Goal: Transaction & Acquisition: Purchase product/service

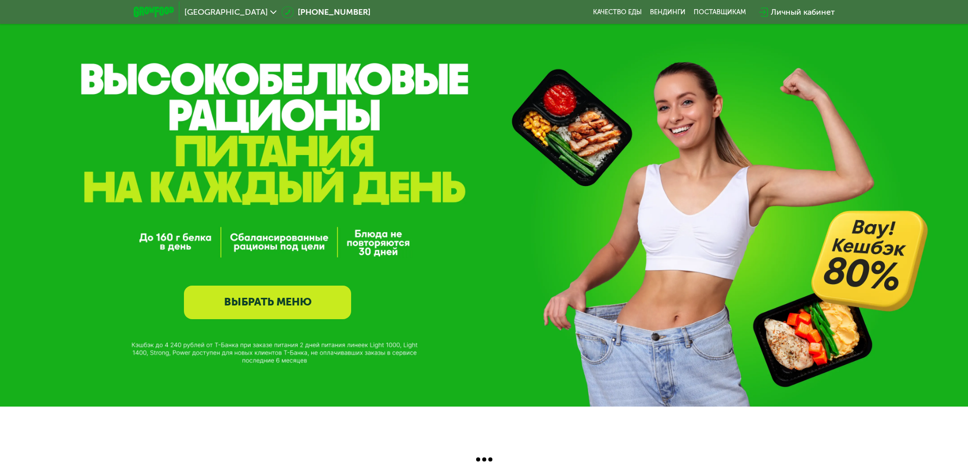
scroll to position [25, 0]
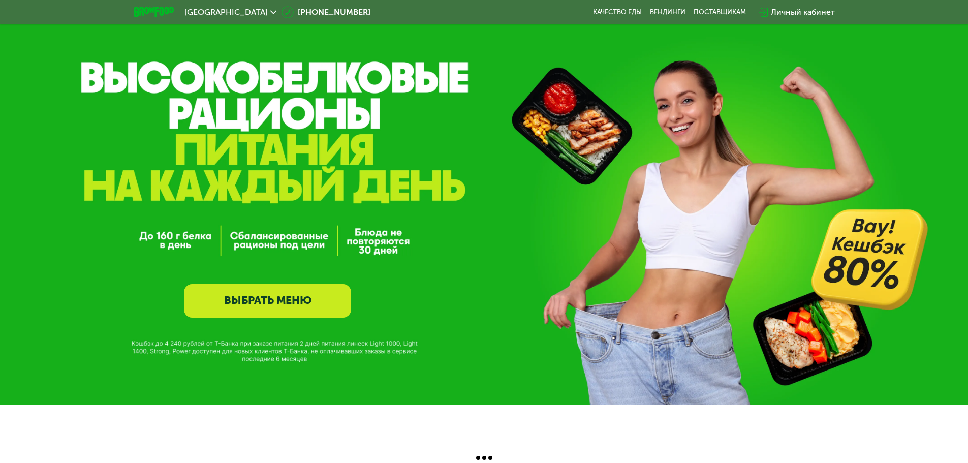
click at [290, 296] on link "ВЫБРАТЬ МЕНЮ" at bounding box center [267, 301] width 167 height 34
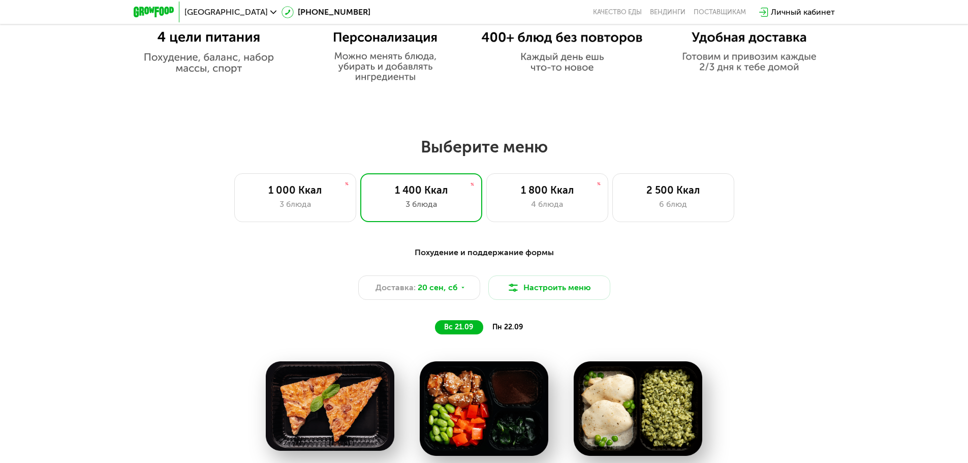
scroll to position [788, 0]
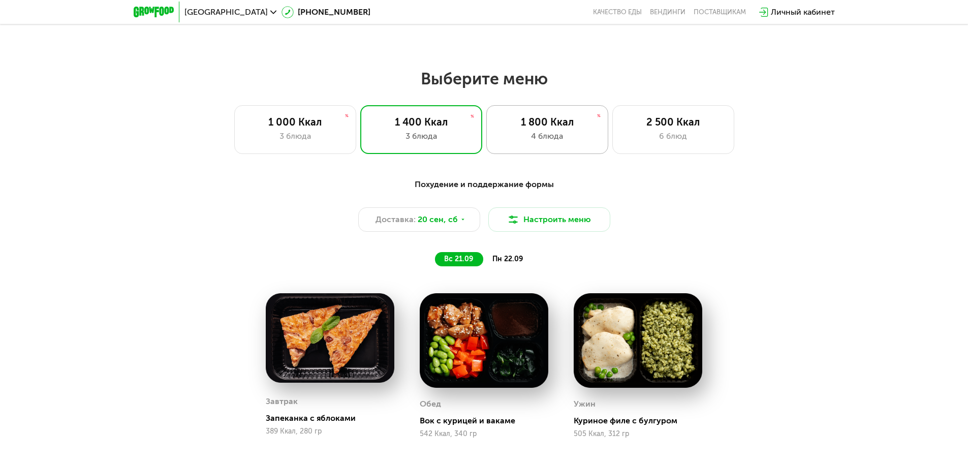
click at [531, 142] on div "4 блюда" at bounding box center [547, 136] width 101 height 12
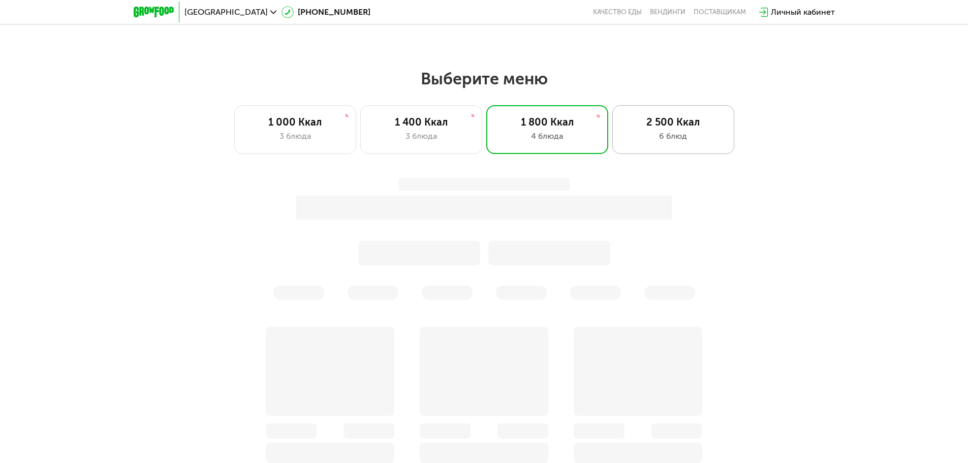
click at [652, 128] on div "2 500 Ккал" at bounding box center [673, 122] width 101 height 12
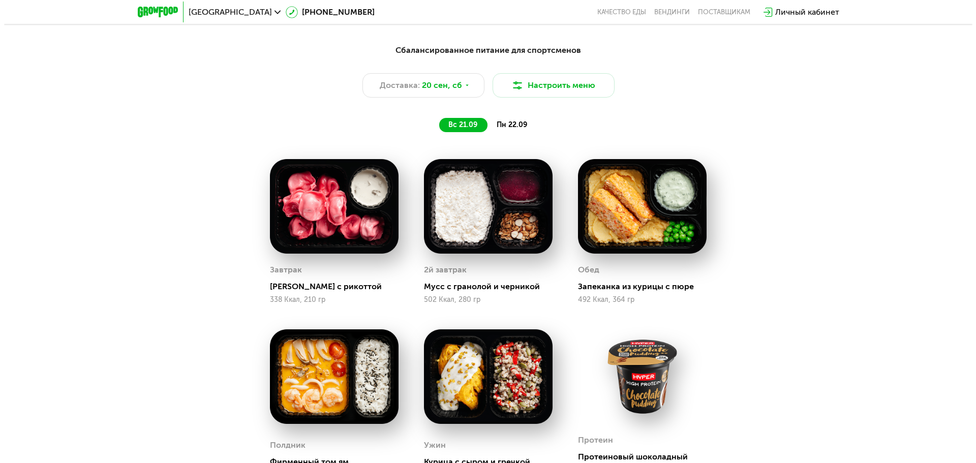
scroll to position [890, 0]
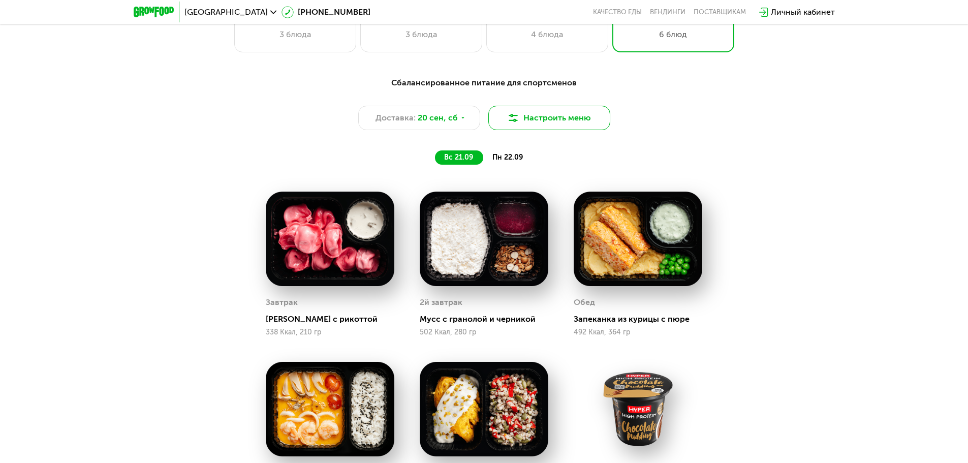
click at [537, 130] on button "Настроить меню" at bounding box center [549, 118] width 122 height 24
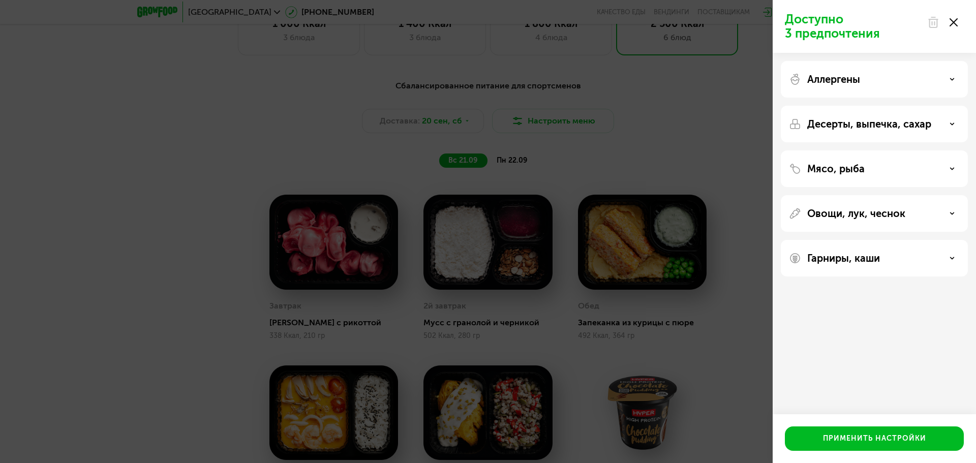
click at [897, 69] on div "Аллергены" at bounding box center [874, 79] width 187 height 37
click at [954, 78] on use at bounding box center [953, 79] width 4 height 2
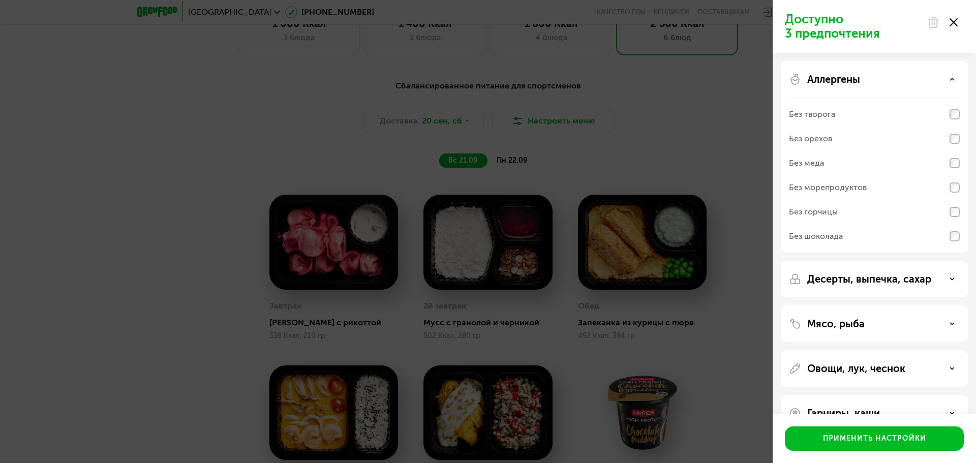
click at [952, 78] on icon at bounding box center [952, 79] width 5 height 5
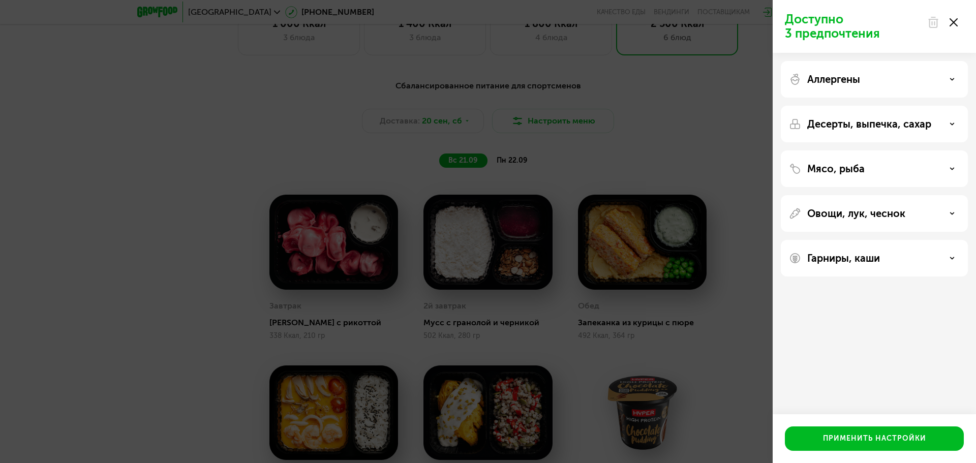
click at [954, 123] on use at bounding box center [953, 124] width 4 height 2
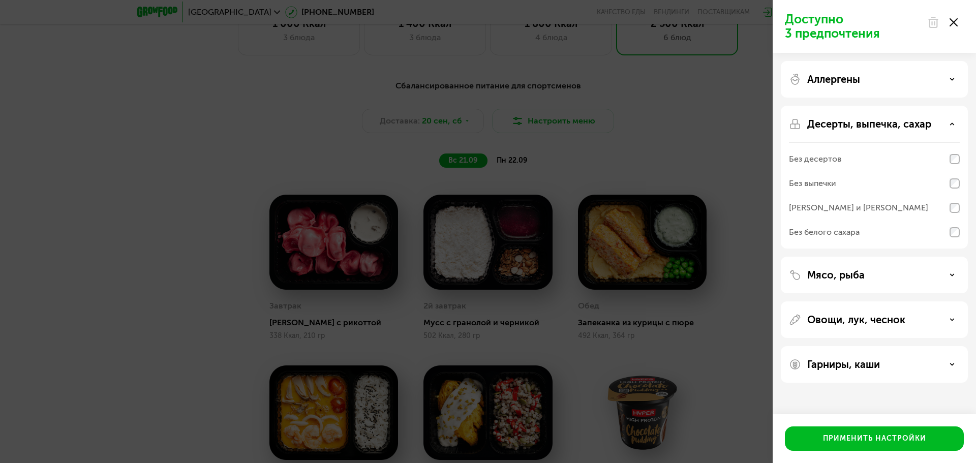
click at [953, 123] on icon at bounding box center [952, 123] width 5 height 5
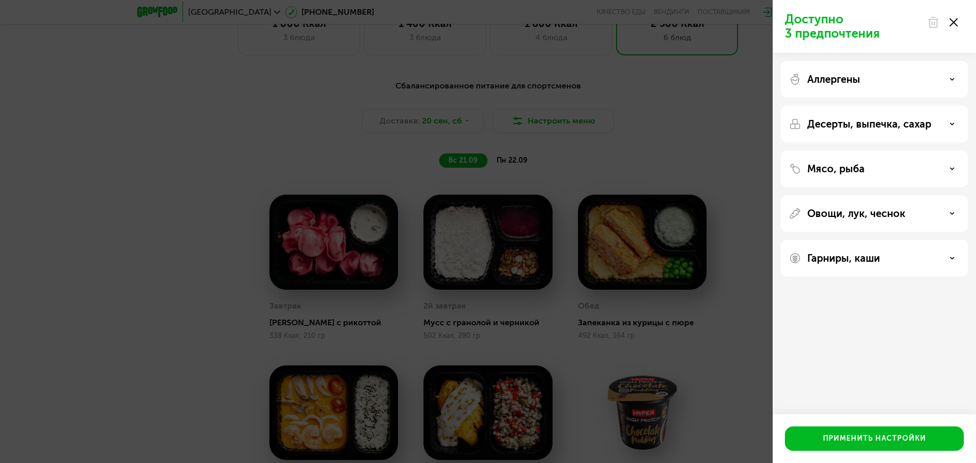
click at [946, 152] on div "Мясо, рыба" at bounding box center [874, 168] width 187 height 37
click at [948, 159] on div "Мясо, рыба" at bounding box center [874, 168] width 187 height 37
click at [950, 163] on div "Мясо, рыба" at bounding box center [874, 169] width 171 height 12
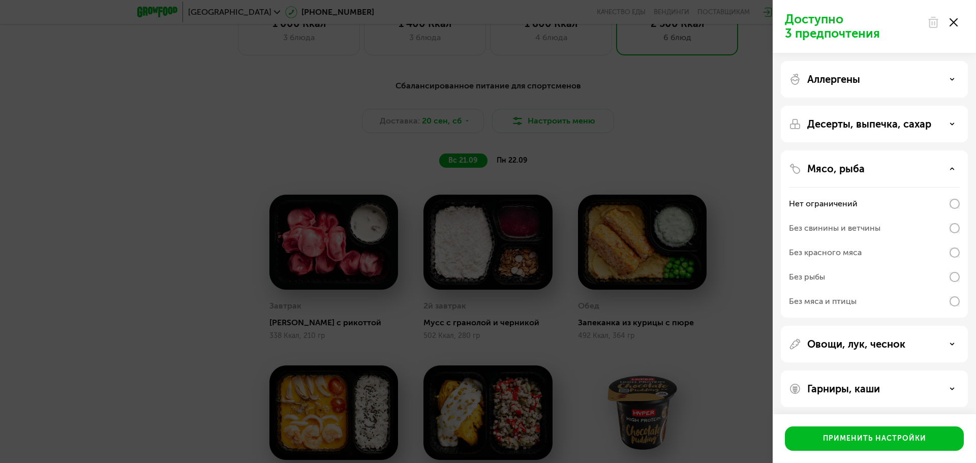
click at [950, 163] on div "Мясо, рыба" at bounding box center [874, 169] width 171 height 12
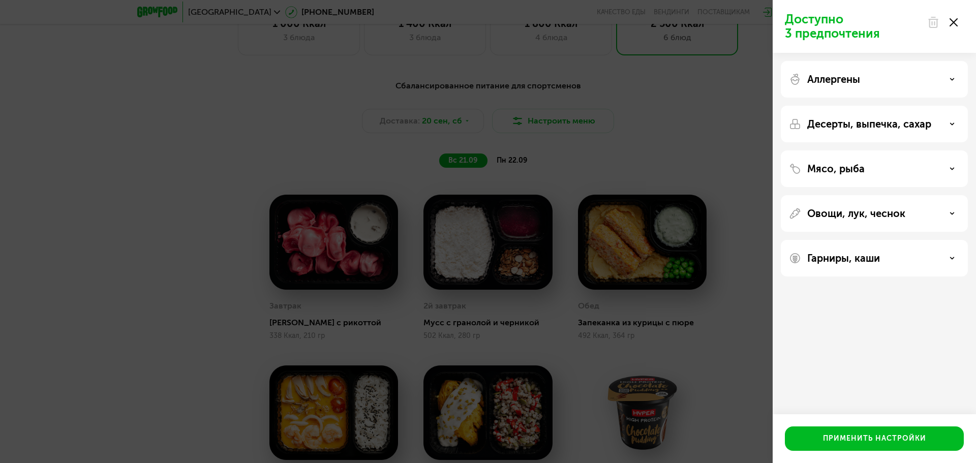
click at [946, 223] on div "Овощи, лук, чеснок" at bounding box center [874, 213] width 187 height 37
click at [947, 219] on div "Овощи, лук, чеснок" at bounding box center [874, 213] width 171 height 12
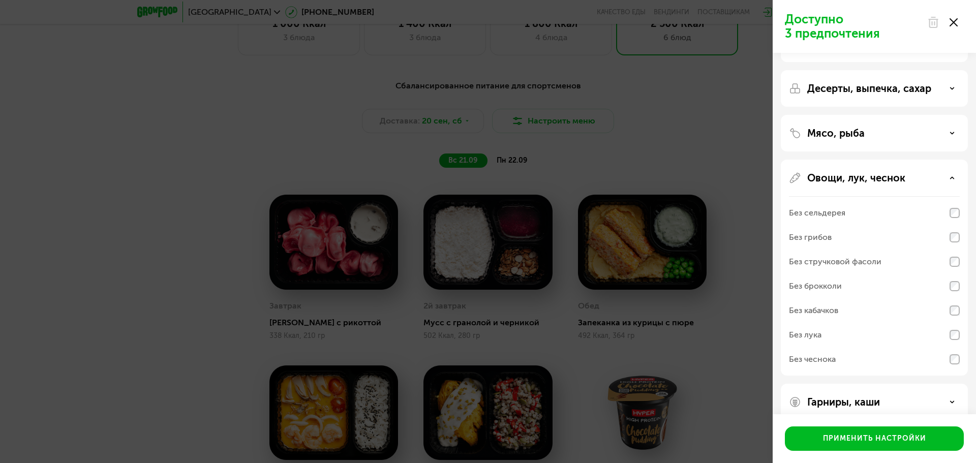
scroll to position [1, 0]
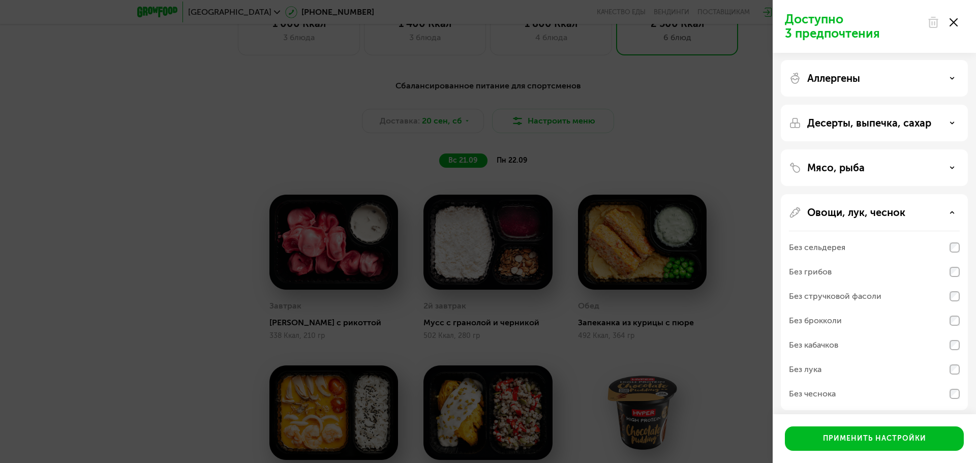
click at [952, 215] on icon at bounding box center [952, 212] width 5 height 5
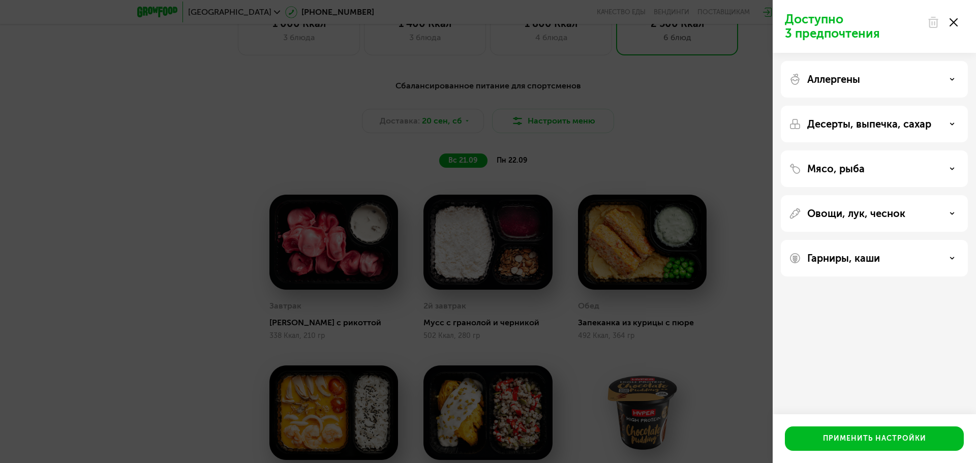
click at [954, 251] on div "Гарниры, каши" at bounding box center [874, 258] width 187 height 37
click at [954, 258] on icon at bounding box center [952, 258] width 5 height 5
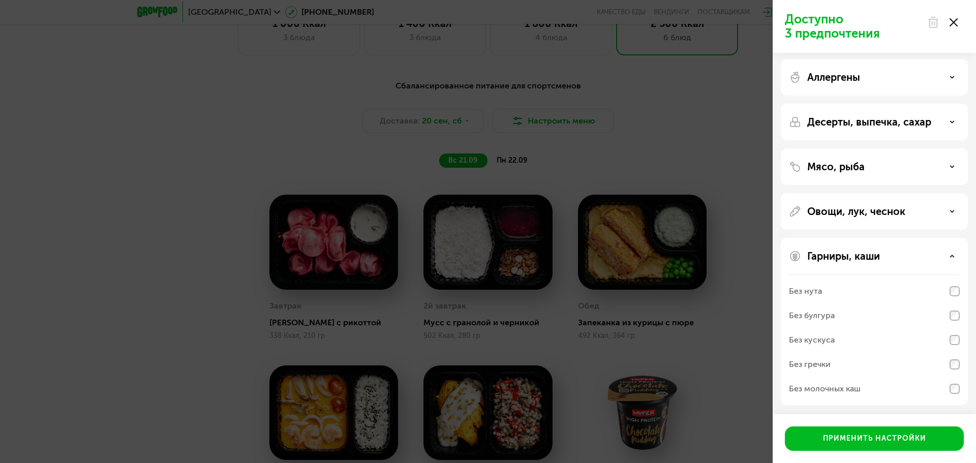
scroll to position [3, 0]
click at [949, 252] on div "Гарниры, каши" at bounding box center [874, 255] width 171 height 12
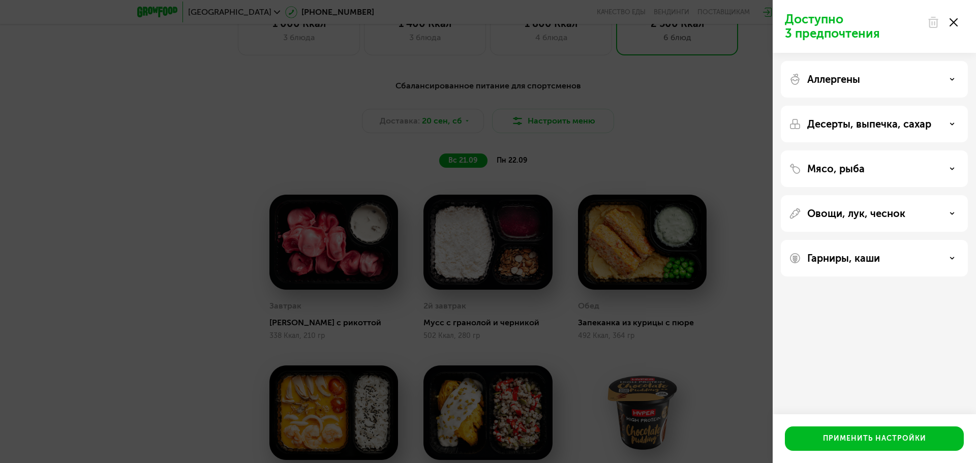
click at [910, 170] on div "Мясо, рыба" at bounding box center [874, 169] width 171 height 12
